Goal: Task Accomplishment & Management: Complete application form

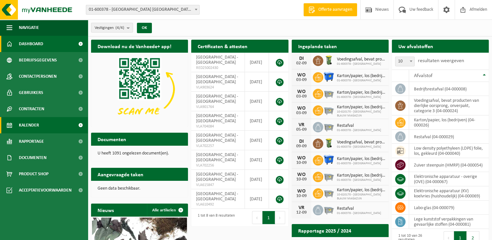
click at [35, 125] on span "Kalender" at bounding box center [29, 125] width 20 height 16
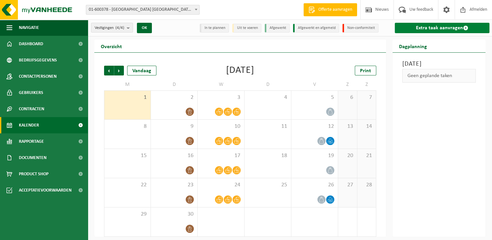
click at [429, 28] on link "Extra taak aanvragen" at bounding box center [441, 28] width 95 height 10
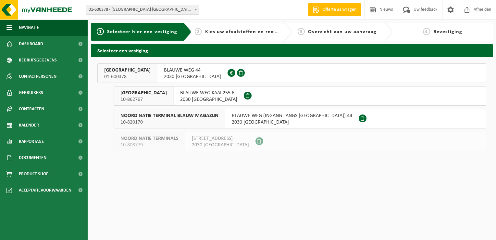
click at [105, 74] on span "01-600378" at bounding box center [127, 76] width 46 height 6
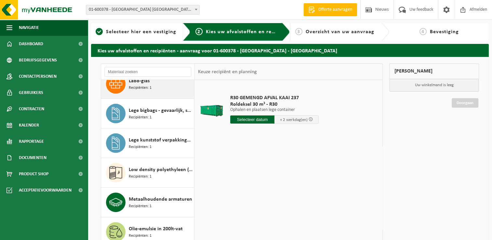
scroll to position [227, 0]
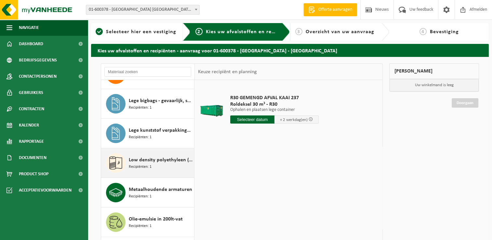
click at [137, 164] on span "Recipiënten: 1" at bounding box center [140, 167] width 23 height 6
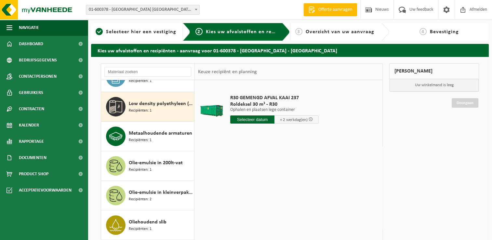
scroll to position [295, 0]
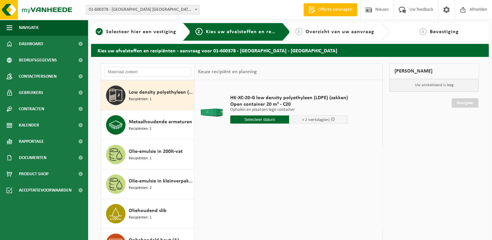
click at [267, 120] on input "text" at bounding box center [259, 119] width 59 height 8
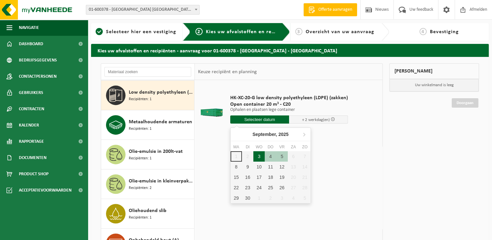
click at [259, 154] on div "3" at bounding box center [258, 156] width 11 height 10
type input "Van [DATE]"
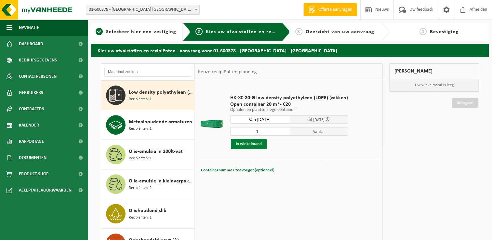
click at [253, 143] on button "In winkelmand" at bounding box center [249, 144] width 36 height 10
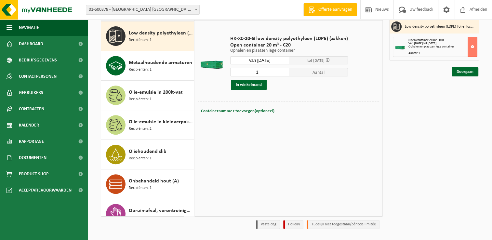
scroll to position [12, 0]
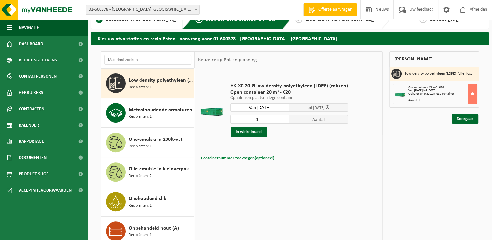
click at [242, 157] on span "Containernummer toevoegen(optioneel)" at bounding box center [237, 158] width 73 height 4
type input "opgelet lege container meebrengen met directe ophaling (tussen 8 en 15 uur)"
click at [465, 119] on link "Doorgaan" at bounding box center [464, 118] width 27 height 9
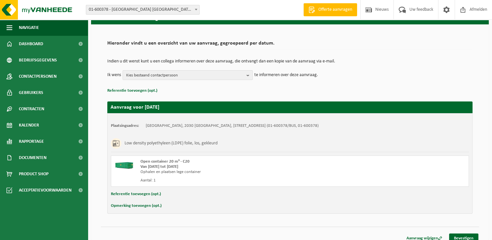
scroll to position [38, 0]
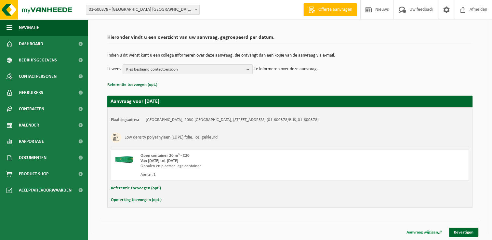
click at [420, 230] on link "Aanvraag wijzigen" at bounding box center [423, 231] width 45 height 9
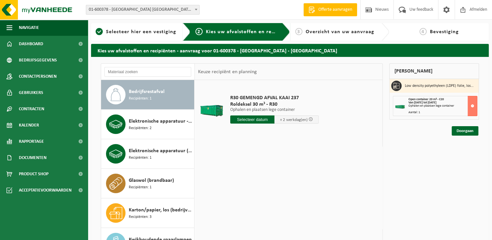
click at [261, 119] on input "text" at bounding box center [252, 119] width 44 height 8
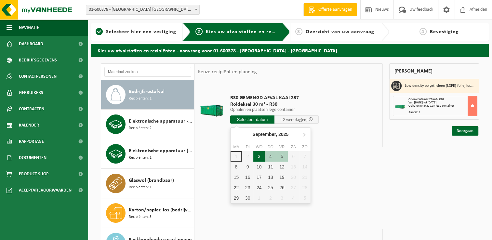
click at [257, 155] on div "3" at bounding box center [258, 156] width 11 height 10
type input "Van [DATE]"
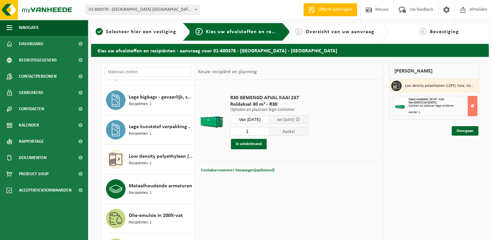
scroll to position [260, 0]
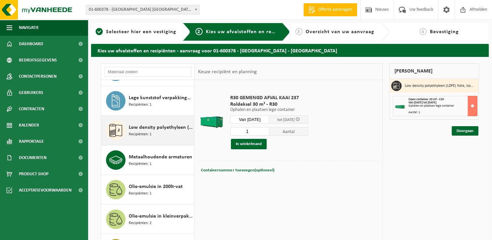
click at [149, 133] on span "Recipiënten: 1" at bounding box center [140, 134] width 23 height 6
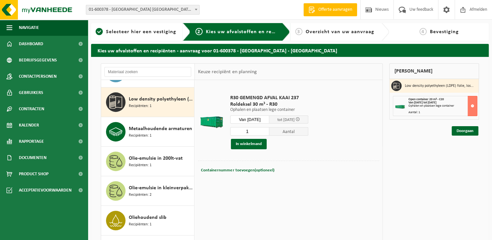
scroll to position [295, 0]
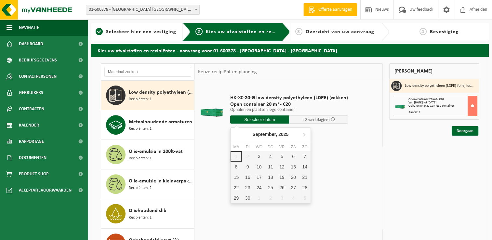
click at [269, 120] on input "text" at bounding box center [259, 119] width 59 height 8
click at [259, 156] on div "3" at bounding box center [258, 156] width 11 height 10
type input "Van 2025-09-03"
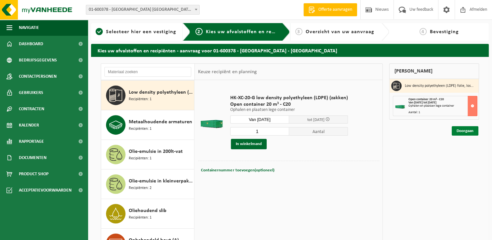
click at [465, 129] on link "Doorgaan" at bounding box center [464, 130] width 27 height 9
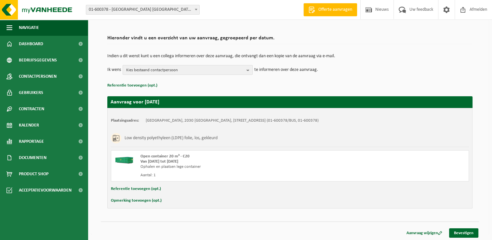
scroll to position [38, 0]
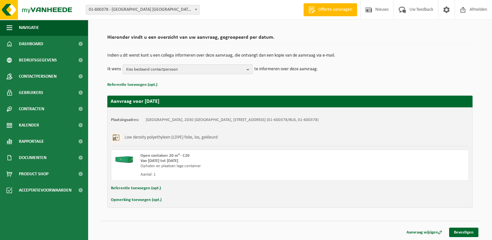
click at [134, 200] on button "Opmerking toevoegen (opt.)" at bounding box center [136, 200] width 51 height 8
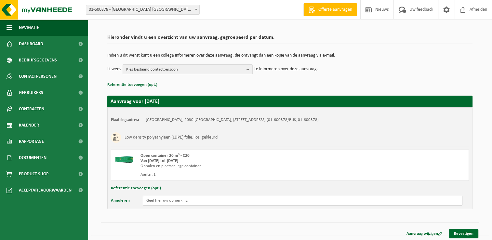
click at [172, 199] on input "text" at bounding box center [302, 201] width 319 height 10
paste input "l"
click at [146, 200] on input "lege container meebrengen en deze wordt direct gevuld, dus" at bounding box center [302, 201] width 319 height 10
type input "Er staat nu geen lege ctr. Lege container meebrengen en deze wordt direct gevul…"
click at [466, 232] on link "Bevestigen" at bounding box center [463, 233] width 29 height 9
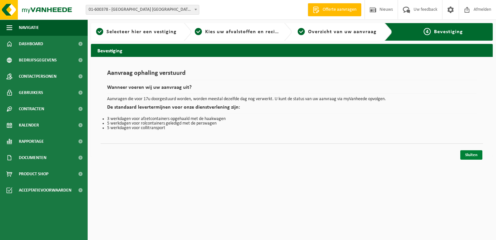
click at [472, 155] on link "Sluiten" at bounding box center [472, 154] width 22 height 9
